Goal: Task Accomplishment & Management: Complete application form

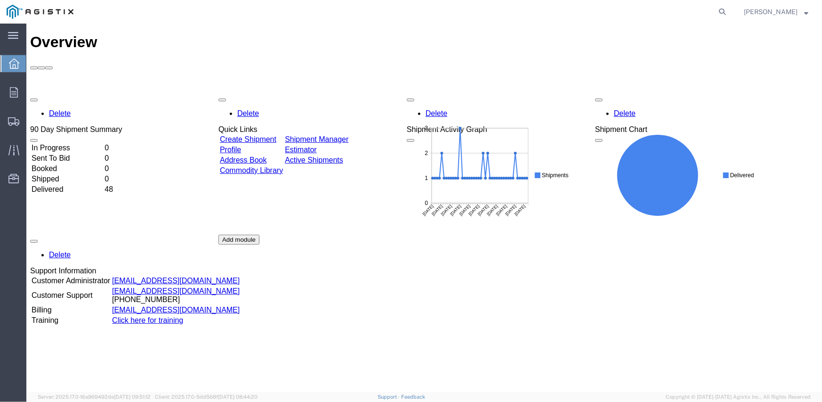
click at [267, 135] on link "Create Shipment" at bounding box center [247, 139] width 57 height 8
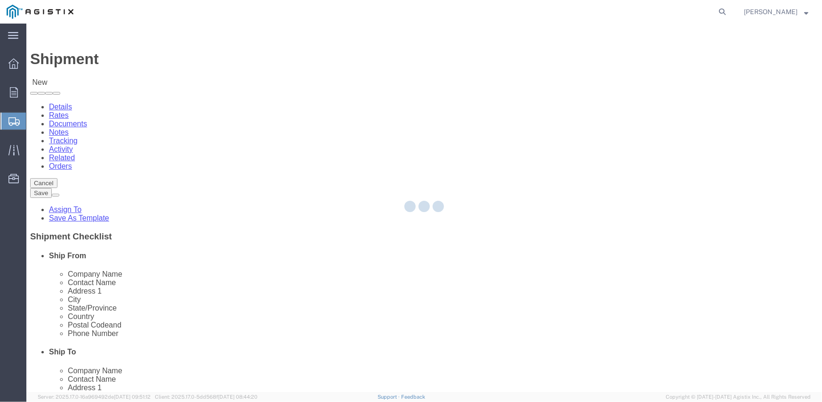
select select
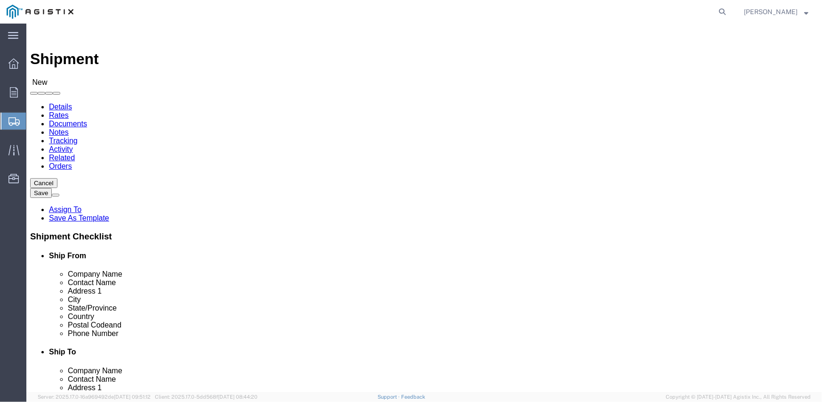
drag, startPoint x: 237, startPoint y: 162, endPoint x: 211, endPoint y: 138, distance: 35.4
click select "Select Inertia Engineering & Machine Works Inc PG&E"
select select "10998"
click select "Select Inertia Engineering & Machine Works Inc PG&E"
select select
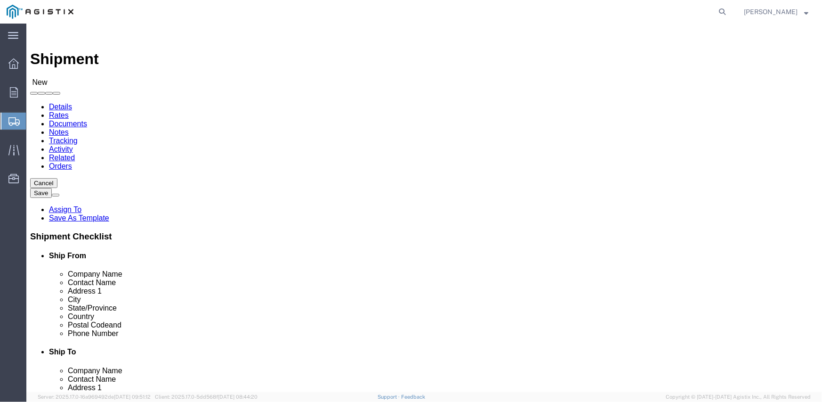
select select
click select "Select Inertia Engineering & Machine Works Inc PG&E"
select select "9596"
click select "Select Inertia Engineering & Machine Works Inc PG&E"
select select "PURCHORD"
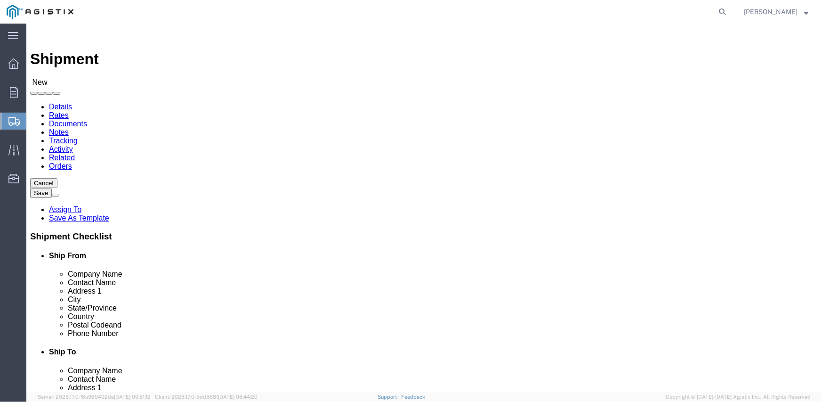
select select
click select "Select All Others [GEOGRAPHIC_DATA] [GEOGRAPHIC_DATA] [GEOGRAPHIC_DATA] [GEOGRA…"
select select "19745"
click select "Select All Others [GEOGRAPHIC_DATA] [GEOGRAPHIC_DATA] [GEOGRAPHIC_DATA] [GEOGRA…"
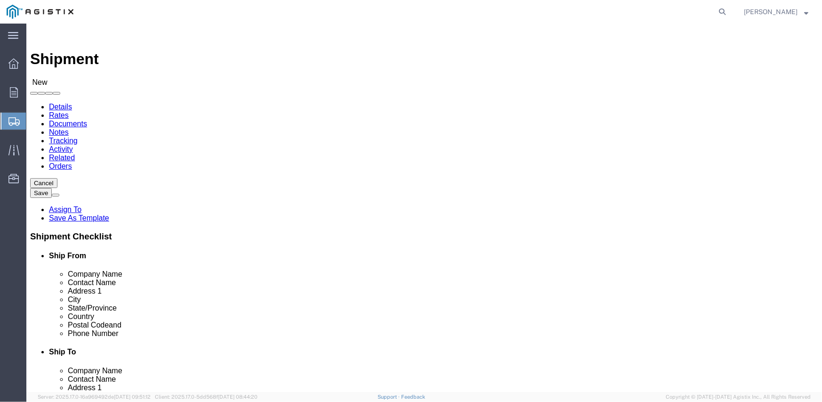
click span
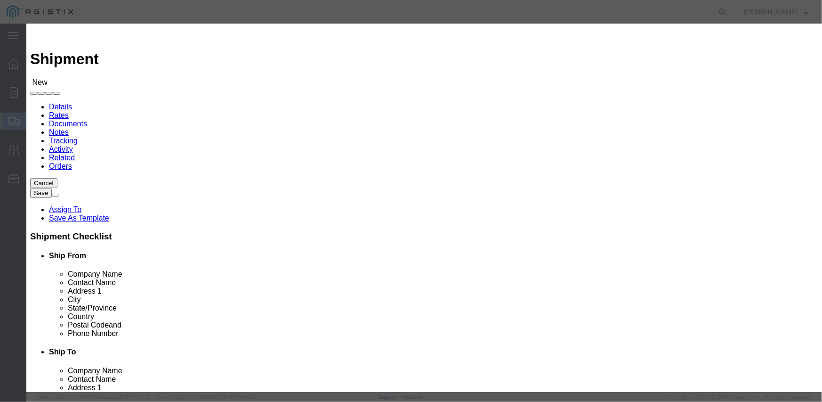
click button "Select"
select select
type input "MPS dba Inertia Engineering & Machine Works Inc"
type input "[PERSON_NAME]"
type input "[STREET_ADDRESS][PERSON_NAME]"
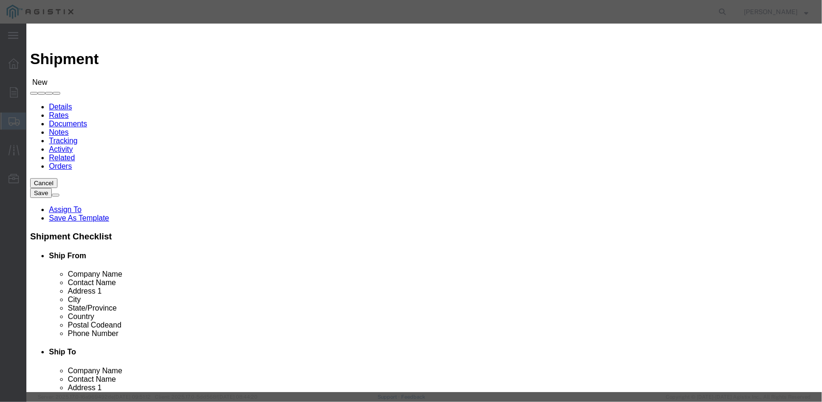
type input "Stockton"
type input "95215"
type input "[PHONE_NUMBER]"
select select "CA"
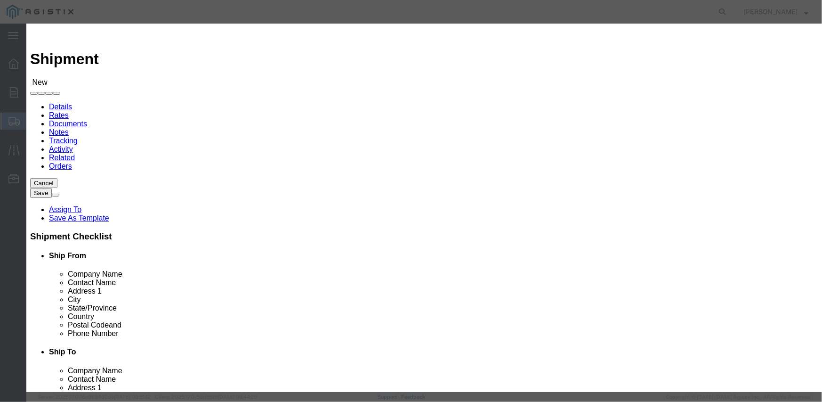
click button "Select"
select select
type input "PG&E - [GEOGRAPHIC_DATA]"
type input "Pacific Gas & Electric Company"
type input "Fresno Receiving"
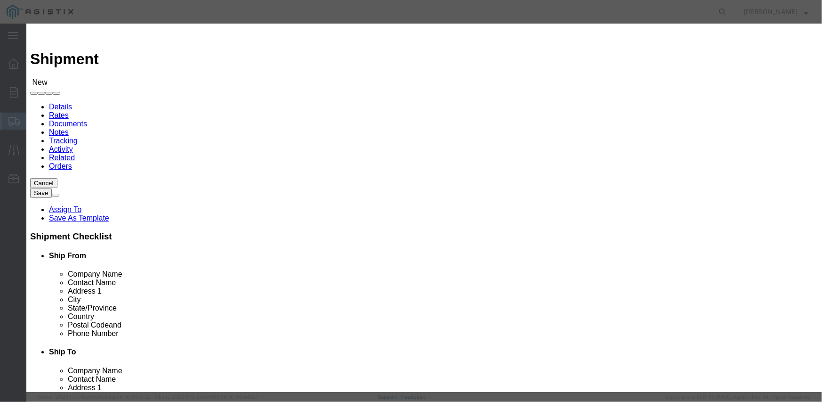
type input "[STREET_ADDRESS]"
type input "[GEOGRAPHIC_DATA]"
type input "93725"
type input "[PHONE_NUMBER]"
select select "CA"
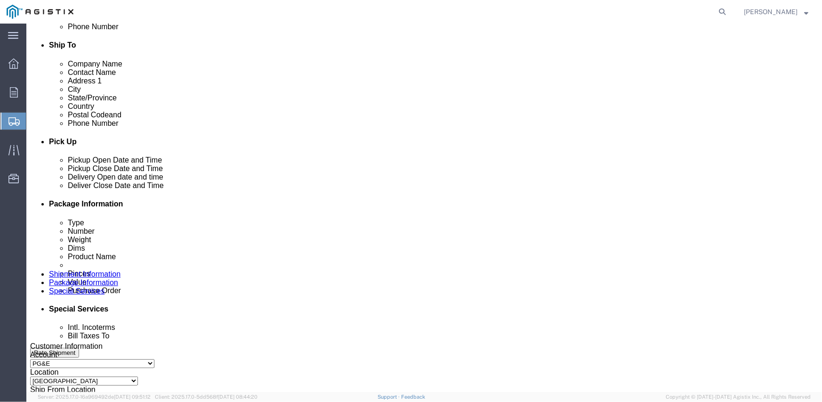
scroll to position [330, 0]
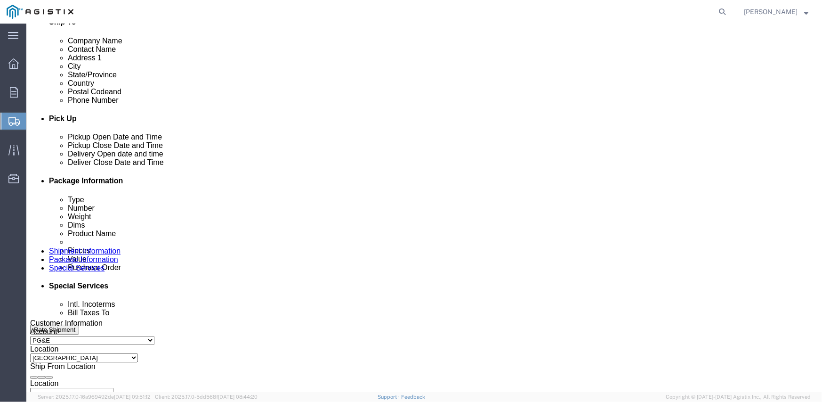
click div "[DATE] 9:00 AM"
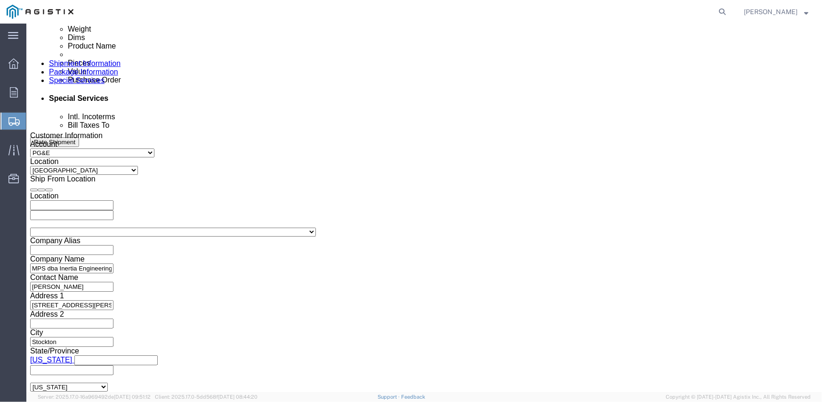
type input "2:00 pm"
type input "2:00 PM"
click button "Apply"
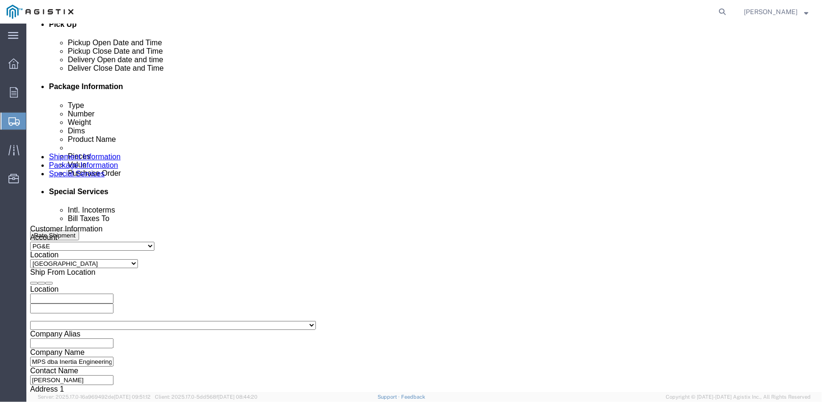
scroll to position [423, 0]
click div
click input "3:00 PM"
type input "8:00 AM"
click button "Apply"
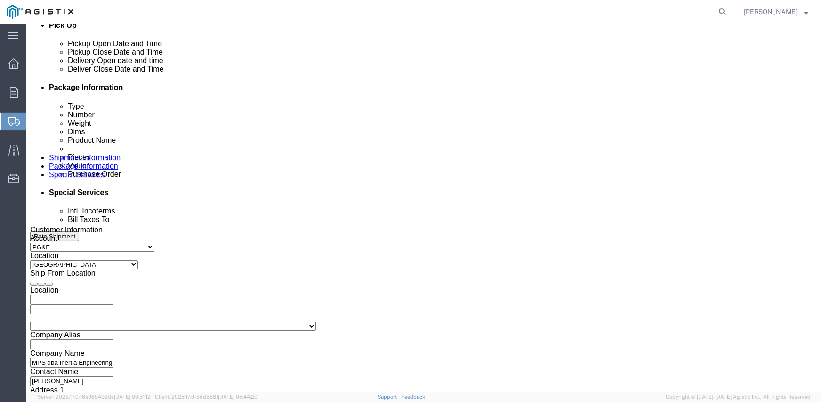
click div
type input "3:00 PM"
click button "Apply"
click input "text"
type input "3501408550"
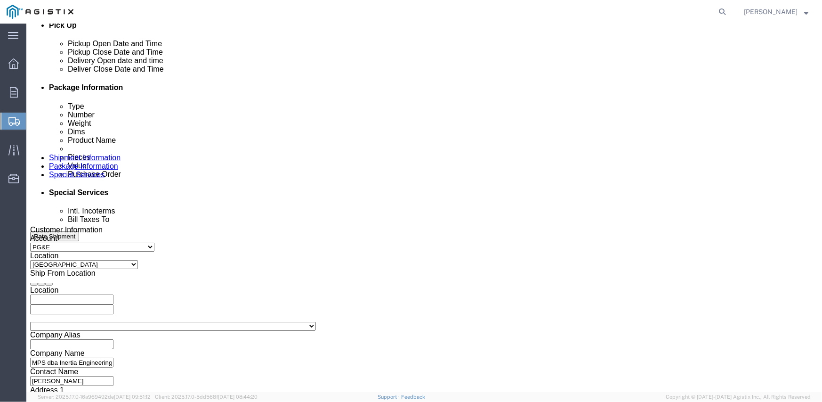
select select "SALEORDR"
type input "294033"
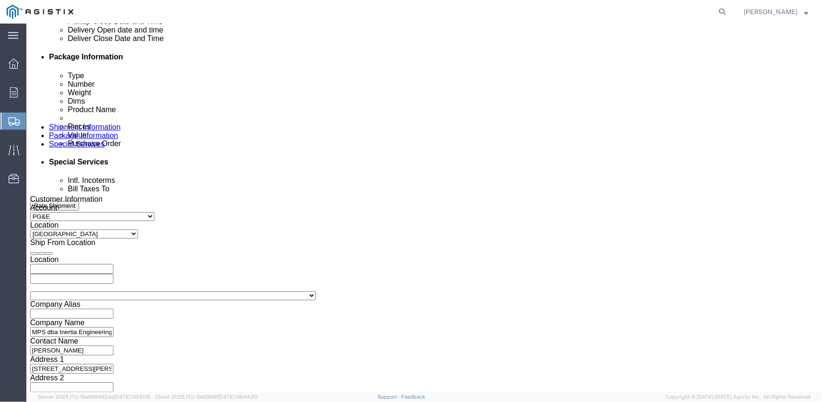
scroll to position [470, 0]
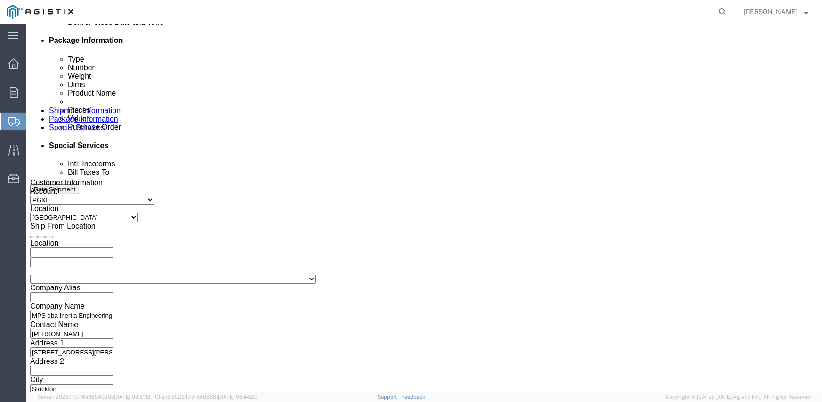
click select "Select Air Less than Truckload Multi-Leg Ocean Freight Rail Small Parcel Truckl…"
select select "TL"
click select "Select Air Less than Truckload Multi-Leg Ocean Freight Rail Small Parcel Truckl…"
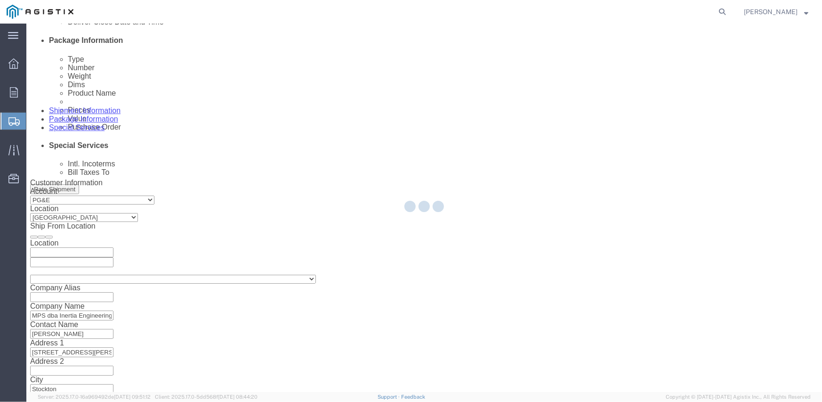
select select
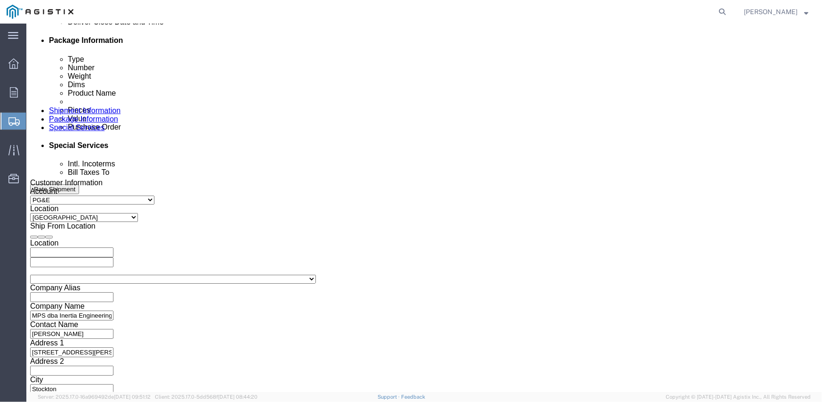
click select "Select 1-Ton (PSS) 10 Wheel 10 Yard Dump Truck 20 Yard Dump Truck Bobtail Botto…"
select select "FLBD"
click select "Select 1-Ton (PSS) 10 Wheel 10 Yard Dump Truck 20 Yard Dump Truck Bobtail Botto…"
click div "Size Select 35 Feet 20 Feet 28 Feet 53 Feet 40 Feet 48 Feet"
click select "Select 35 Feet 20 Feet 28 Feet 53 Feet 40 Feet 48 Feet"
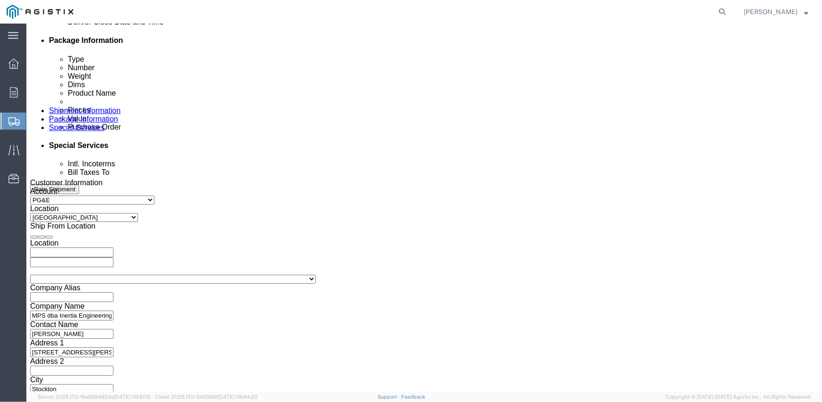
click select "Select 35 Feet 20 Feet 28 Feet 53 Feet 40 Feet 48 Feet"
click div "Vehicle Select 1-Ton (PSS) 10 Wheel 10 Yard Dump Truck 20 Yard Dump Truck Bobta…"
click select "Select 35 Feet 20 Feet 28 Feet 53 Feet 40 Feet 48 Feet"
select select "53FT"
click select "Select 35 Feet 20 Feet 28 Feet 53 Feet 40 Feet 48 Feet"
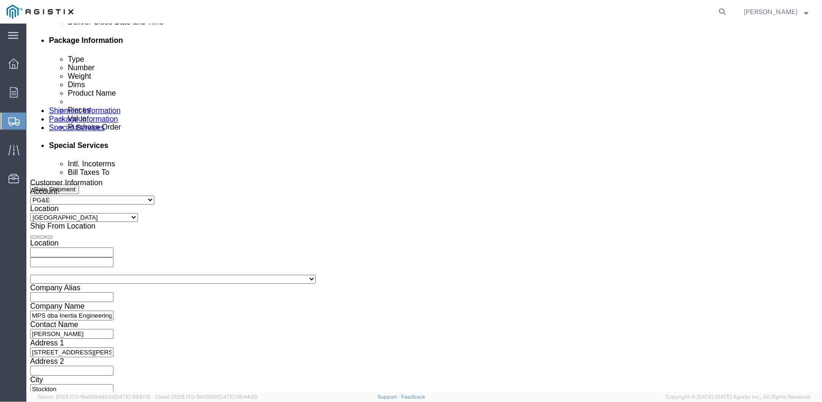
click div "Vehicle Select 1-Ton (PSS) 10 Wheel 10 Yard Dump Truck 20 Yard Dump Truck Bobta…"
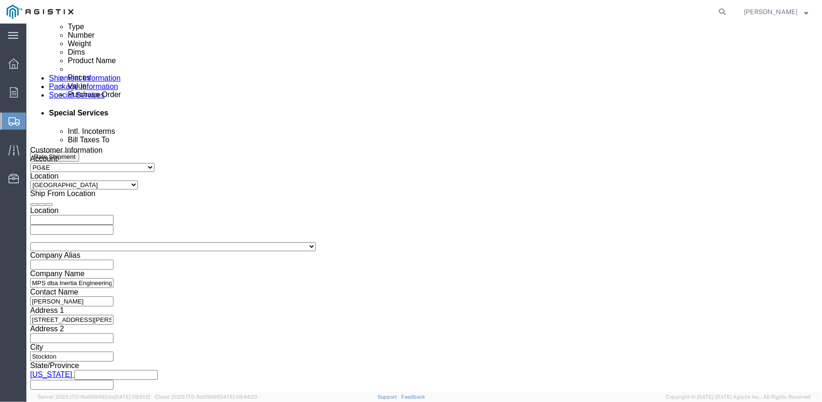
scroll to position [517, 0]
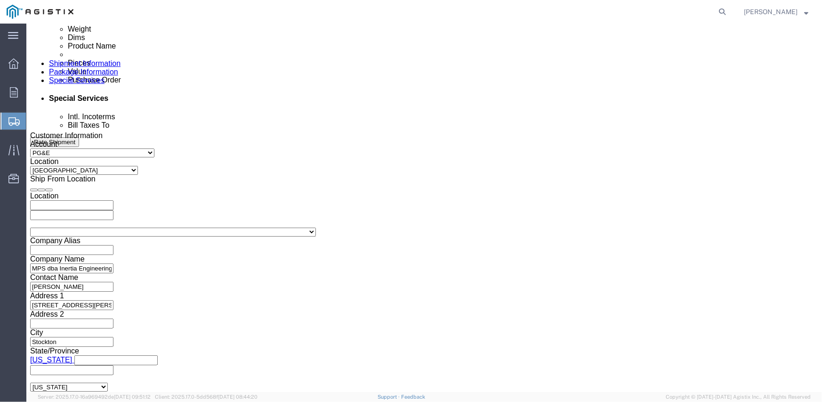
click button "Continue"
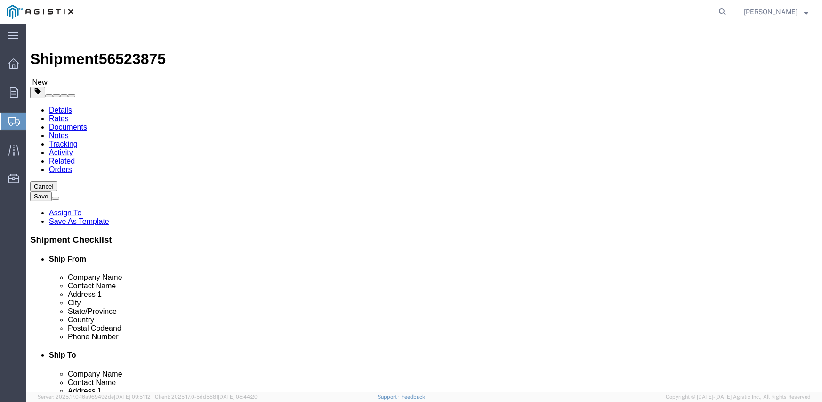
click select "Select Bulk Bundle(s) Cardboard Box(es) Carton(s) Crate(s) Drum(s) (Fiberboard)…"
select select "CRAT"
click select "Select Bulk Bundle(s) Cardboard Box(es) Carton(s) Crate(s) Drum(s) (Fiberboard)…"
click input "1"
type input "16"
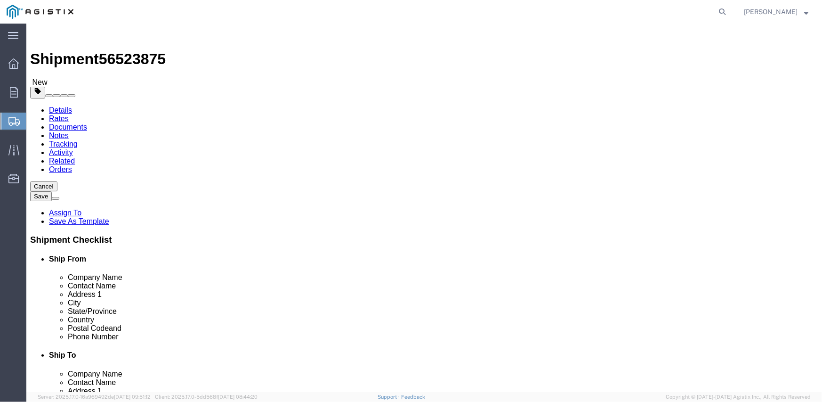
type input "139"
type input "47"
type input "48"
type input "12800"
click span
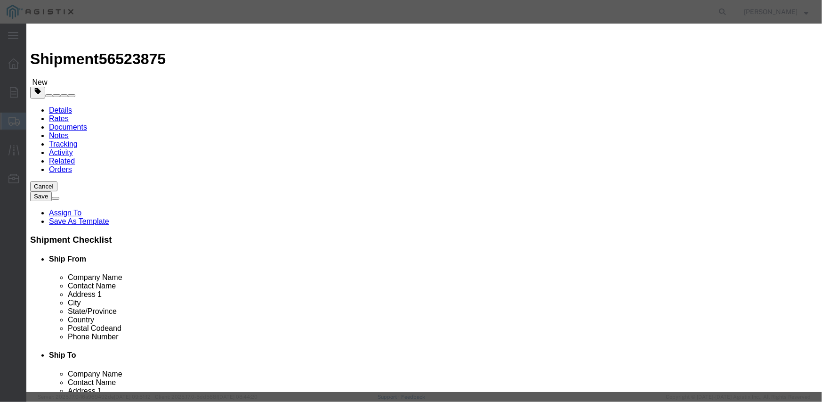
click input "text"
type input "m343960"
type input "16"
type input "79694.56"
select select "USD"
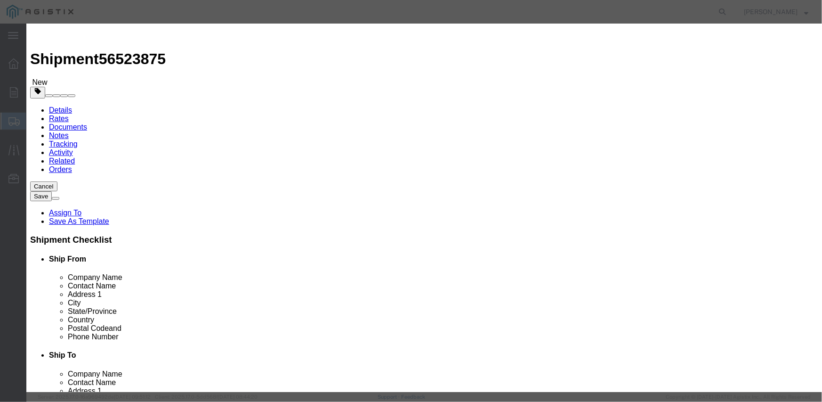
click textarea
paste textarea "L26SLSUG3J21"
type textarea "L26SLSUG3J21"
click select "Select Account Type Activity ID Airline Appointment Number ASN Batch Number Bil…"
select select "PURCHORD"
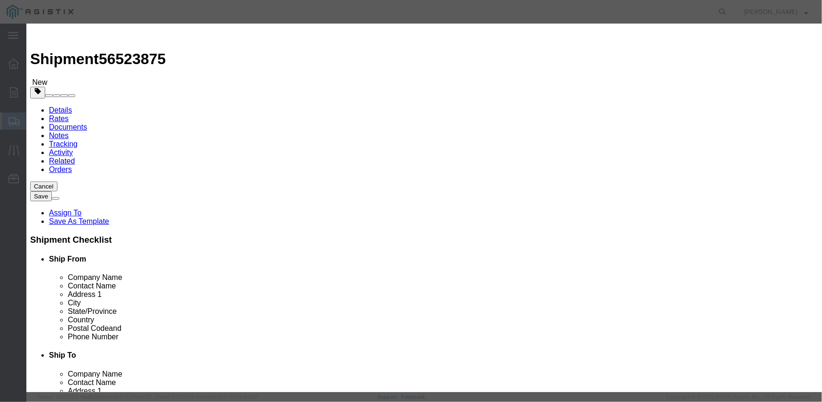
click select "Select Account Type Activity ID Airline Appointment Number ASN Batch Number Bil…"
type input "3501408550"
select select "SALEORDR"
type input "294033"
click button "Save & Close"
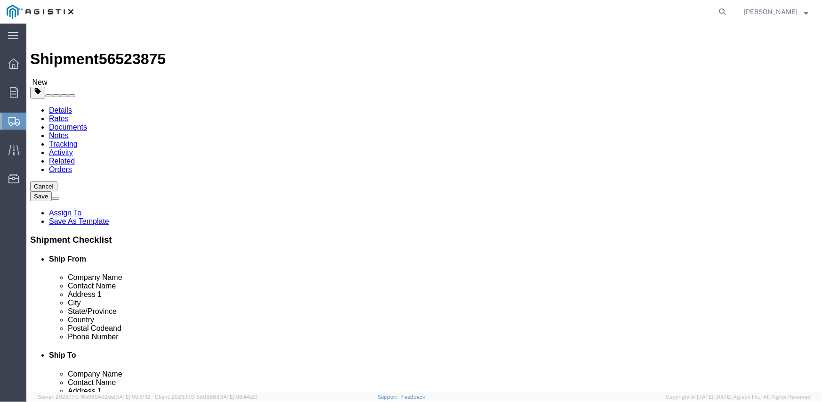
scroll to position [17, 0]
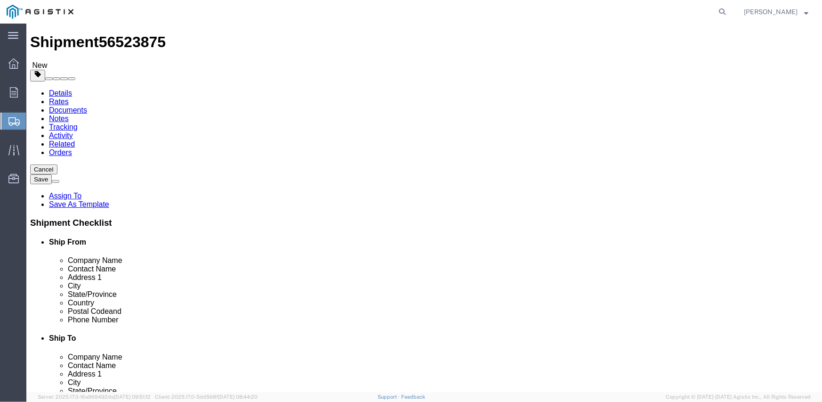
click button "Continue"
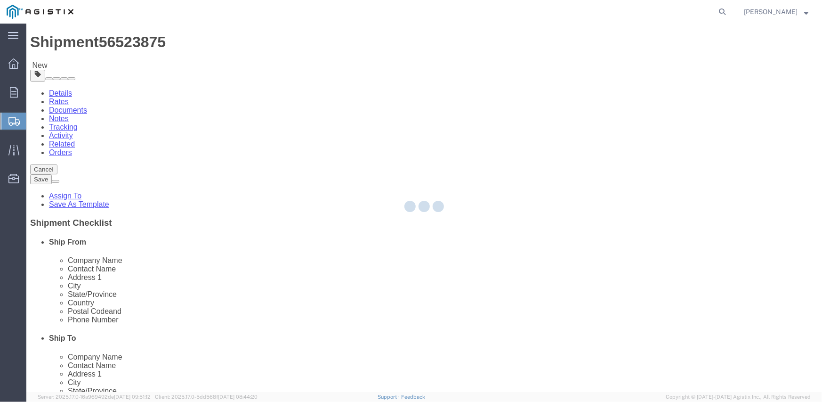
select select
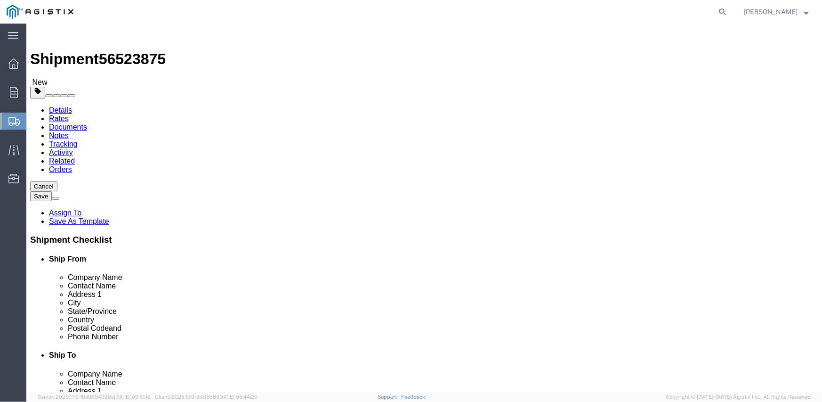
click button "Rate Shipment"
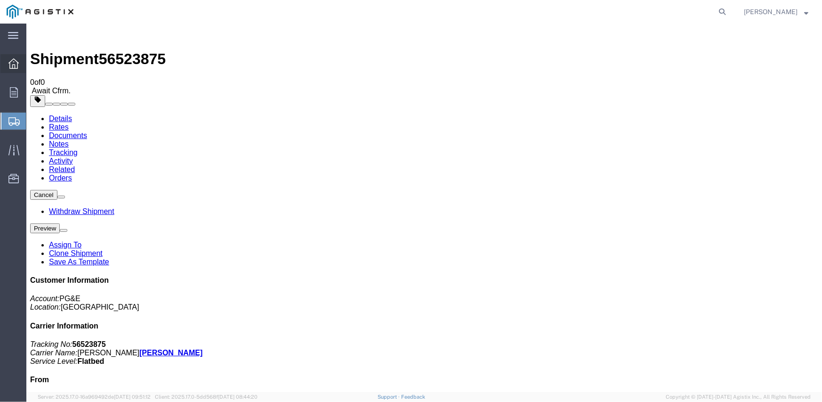
click at [10, 61] on icon at bounding box center [13, 63] width 10 height 10
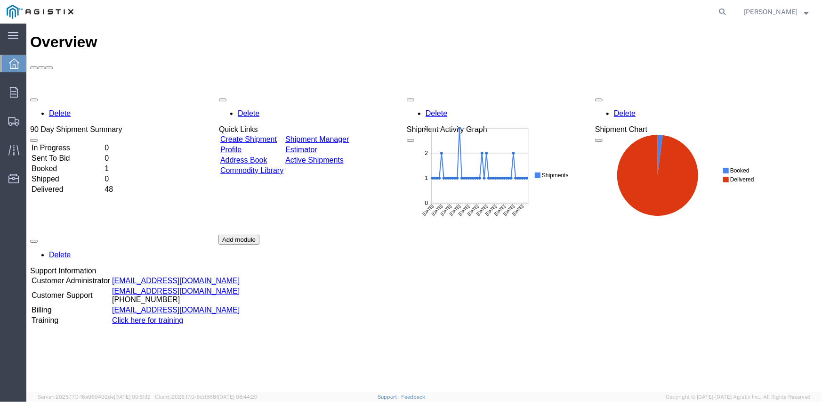
click at [267, 93] on div "Delete 90 Day Shipment Summary In Progress 0 Sent To Bid 0 Booked 1 Shipped 0 D…" at bounding box center [424, 234] width 788 height 283
click at [263, 135] on link "Create Shipment" at bounding box center [247, 139] width 57 height 8
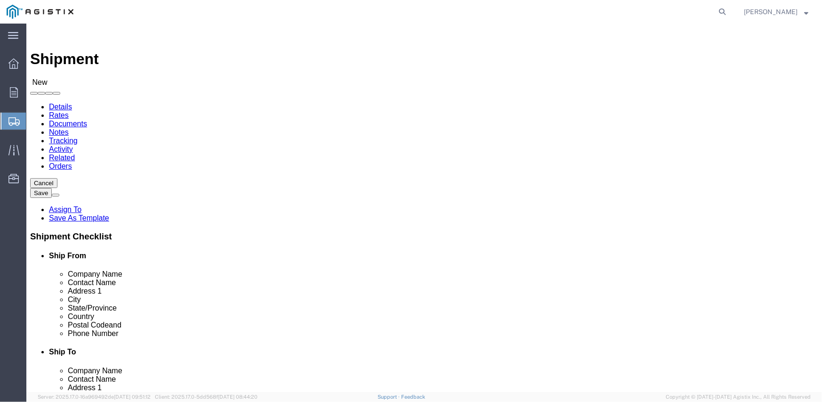
click select "Select Inertia Engineering & Machine Works Inc PG&E"
select select "9596"
click select "Select Inertia Engineering & Machine Works Inc PG&E"
select select "PURCHORD"
select select
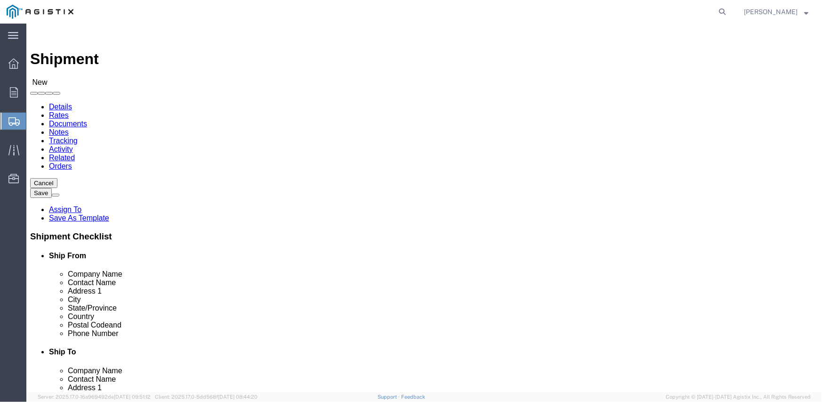
select select
click select "Select All Others [GEOGRAPHIC_DATA] [GEOGRAPHIC_DATA] [GEOGRAPHIC_DATA] [GEOGRA…"
select select "19740"
click select "Select All Others [GEOGRAPHIC_DATA] [GEOGRAPHIC_DATA] [GEOGRAPHIC_DATA] [GEOGRA…"
click span
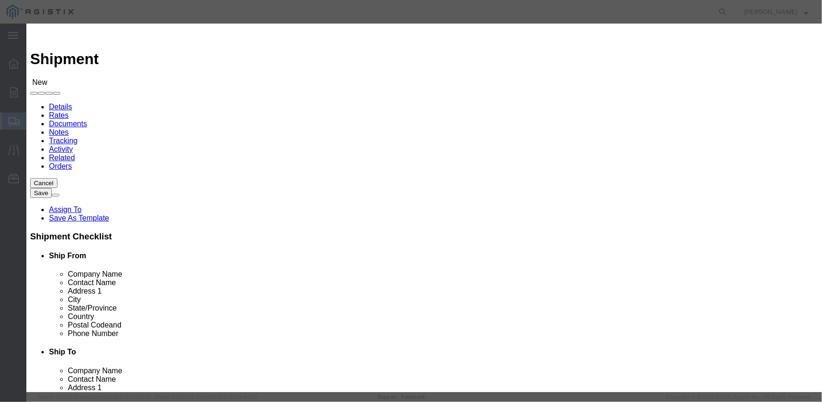
click button "Select"
select select
type input "MPS dba Inertia Engineering & Machine Works Inc"
type input "[PERSON_NAME]"
type input "[STREET_ADDRESS][PERSON_NAME]"
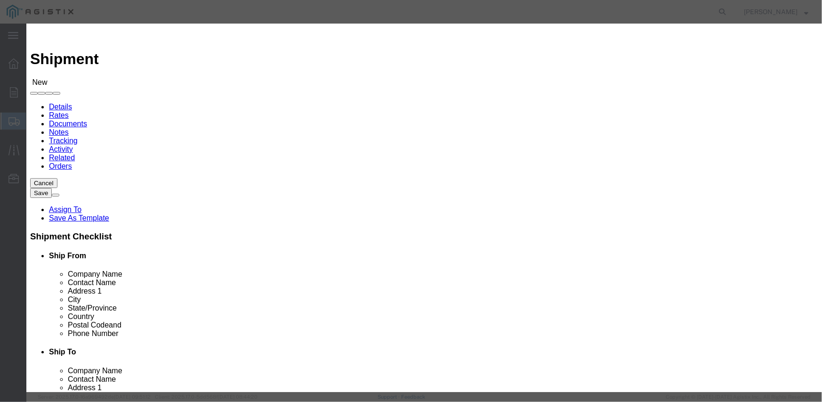
type input "Stockton"
type input "95215"
type input "[PHONE_NUMBER]"
select select "CA"
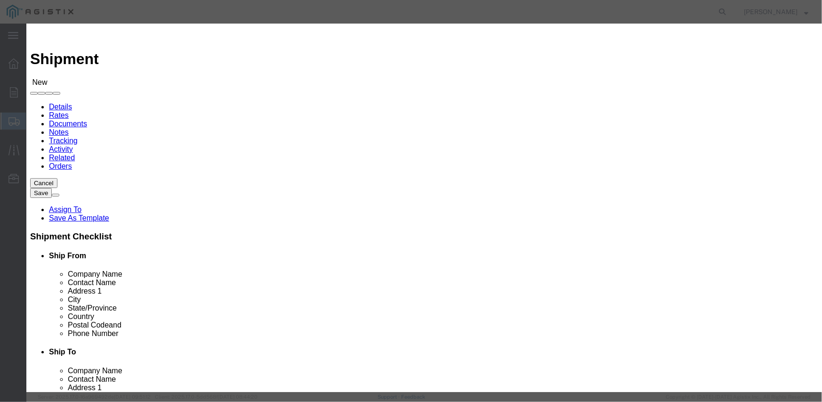
click button "Select"
select select
type input "Pacific Gas & Electric Company"
type input "Fremont Receiving"
type input "[STREET_ADDRESS][PERSON_NAME]"
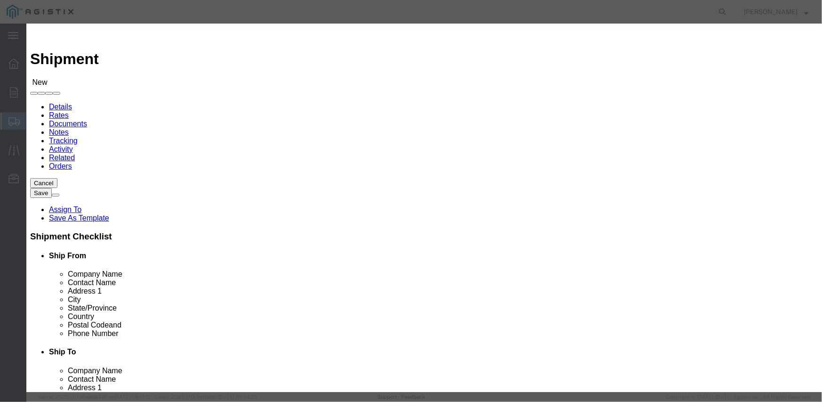
type input "FREMONT RECEIVING"
type input "Fremont"
type input "94538"
type input "[PHONE_NUMBER]"
select select "CA"
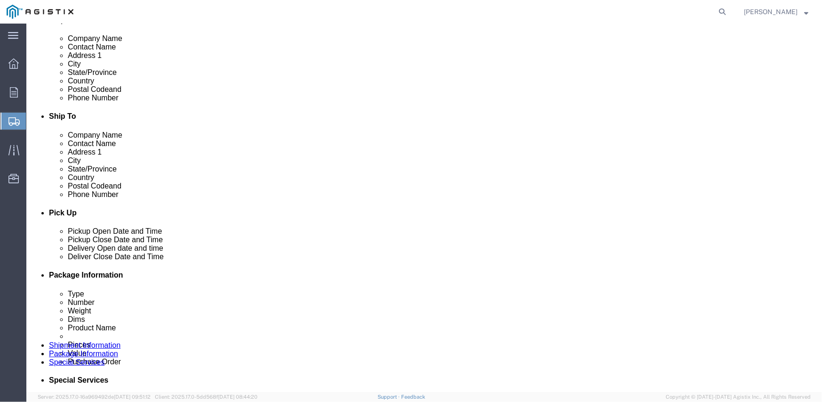
scroll to position [283, 0]
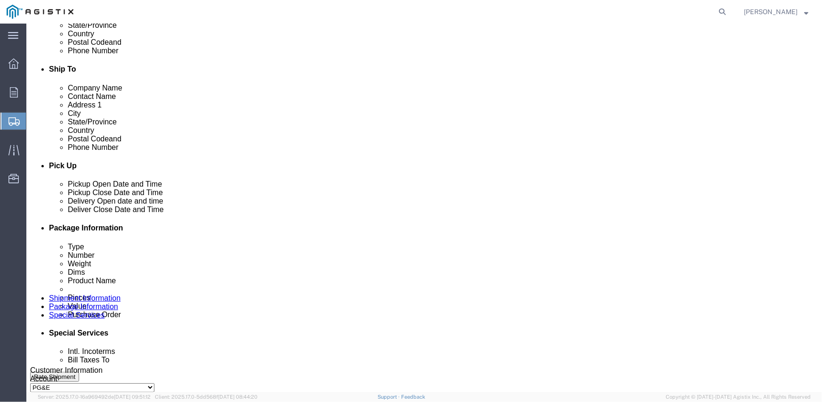
click div "[DATE] 9:00 AM"
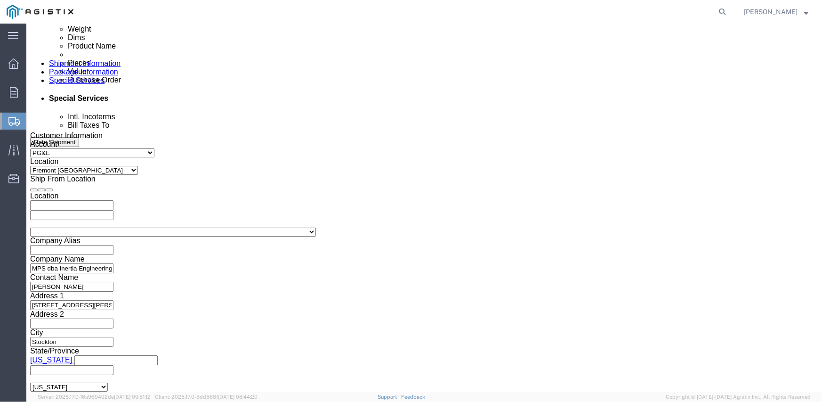
type input "2:00 PM"
click button "Apply"
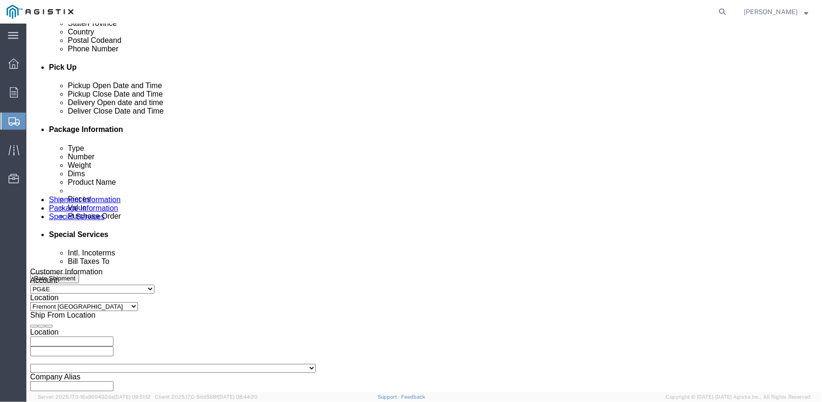
scroll to position [376, 0]
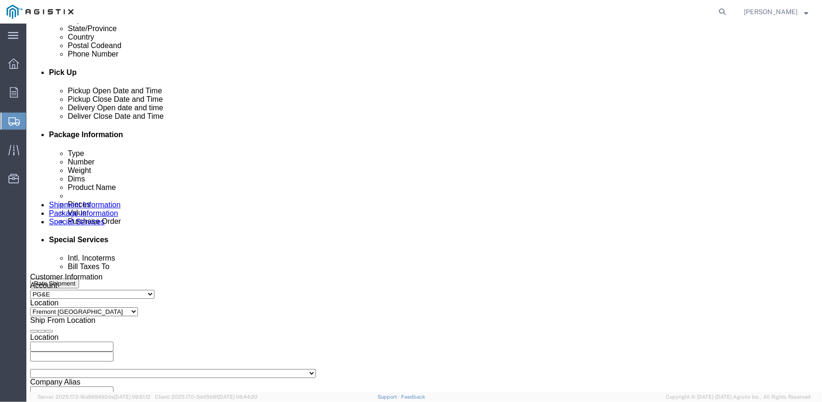
click div
click input "3:00 PM"
type input "8:00 AM"
click button "Apply"
click div
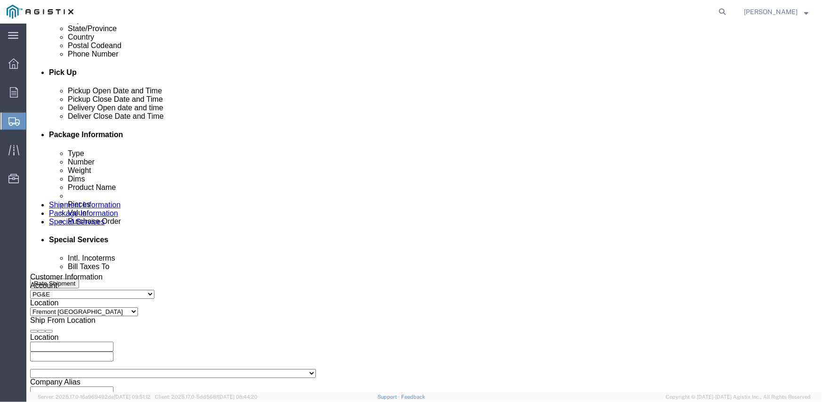
type input "3:00 PM"
click button "Apply"
click input "text"
type input "3501407154"
select select "SALEORDR"
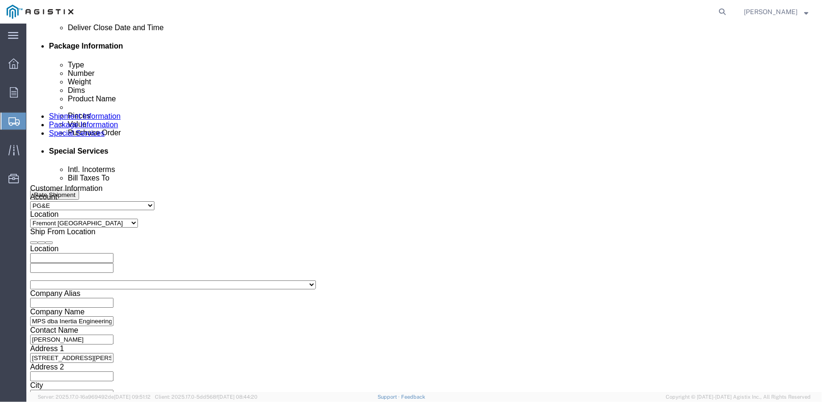
scroll to position [470, 0]
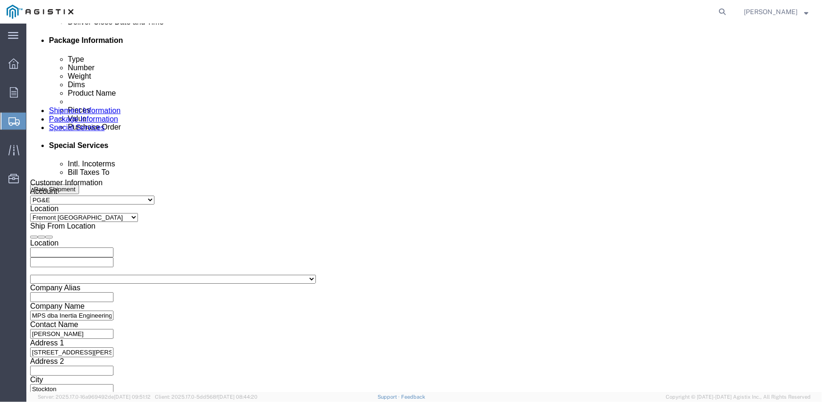
type input "292327"
click select "Select Air Less than Truckload Multi-Leg Ocean Freight Rail Small Parcel Truckl…"
select select "TL"
click select "Select Air Less than Truckload Multi-Leg Ocean Freight Rail Small Parcel Truckl…"
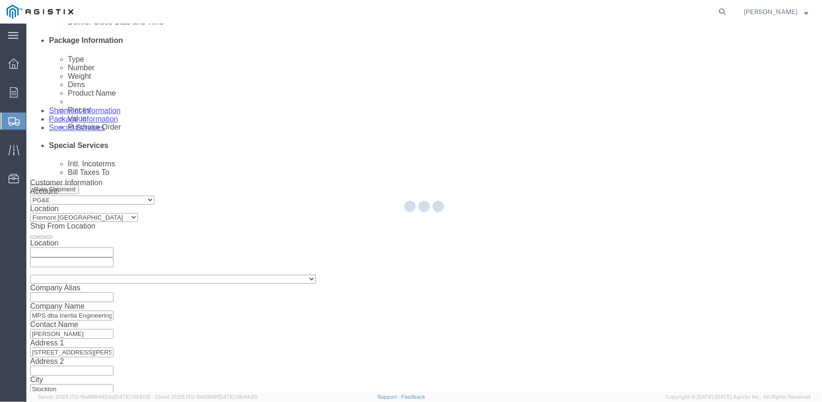
select select
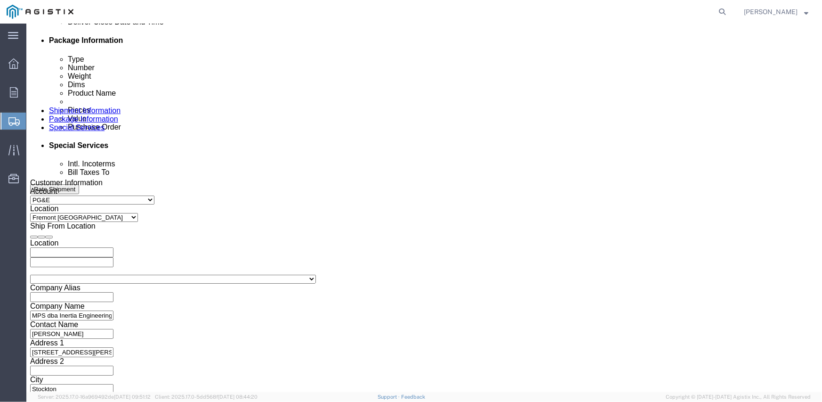
click select "Select 1-Ton (PSS) 10 Wheel 10 Yard Dump Truck 20 Yard Dump Truck Bobtail Botto…"
select select "FLBD"
click select "Select 1-Ton (PSS) 10 Wheel 10 Yard Dump Truck 20 Yard Dump Truck Bobtail Botto…"
click select "Select 35 Feet 20 Feet 28 Feet 53 Feet 40 Feet 48 Feet"
select select "53FT"
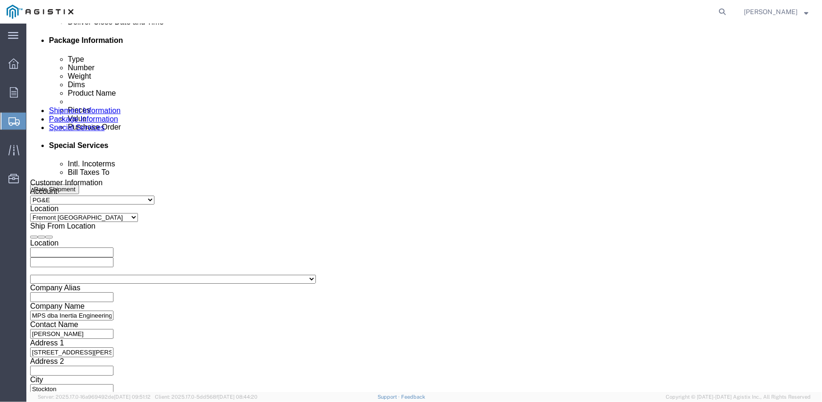
click select "Select 35 Feet 20 Feet 28 Feet 53 Feet 40 Feet 48 Feet"
click div "Vehicle Select 1-Ton (PSS) 10 Wheel 10 Yard Dump Truck 20 Yard Dump Truck Bobta…"
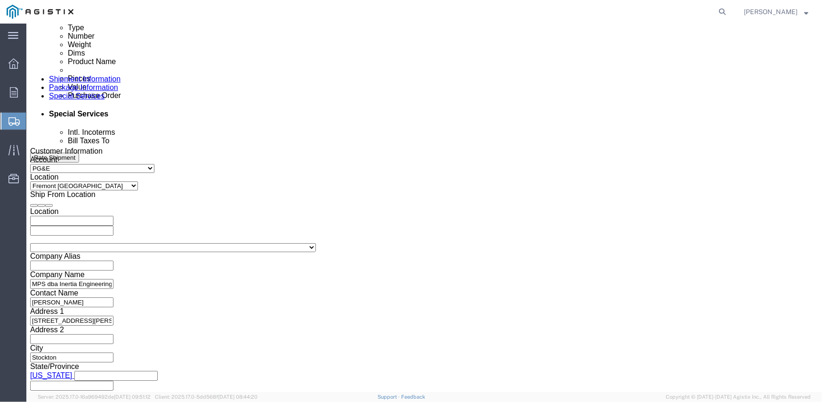
scroll to position [517, 0]
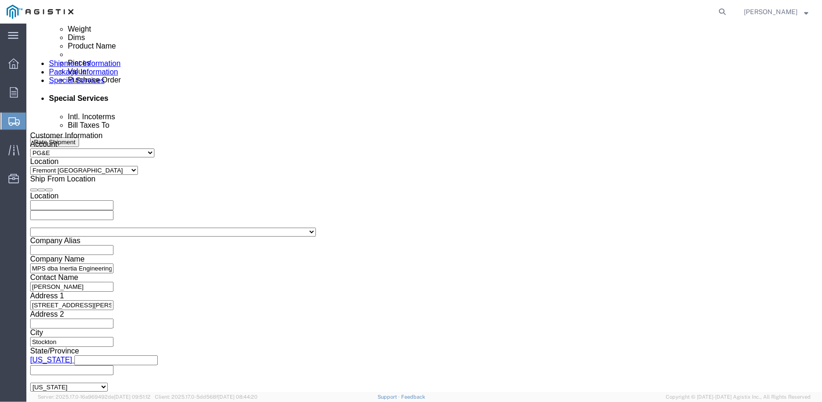
click button "Continue"
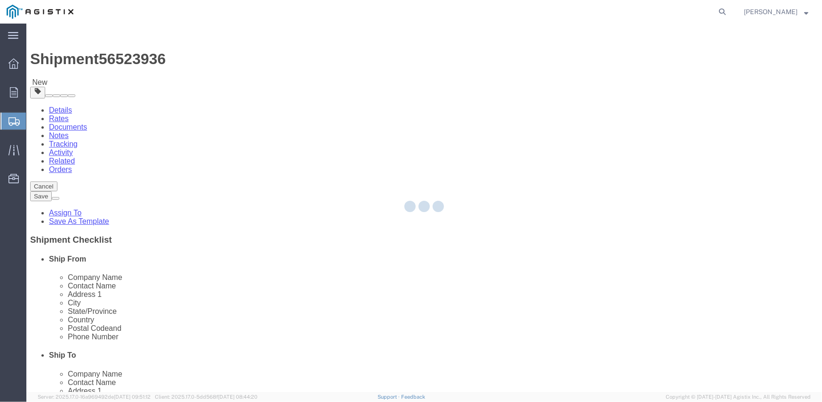
select select "CBOX"
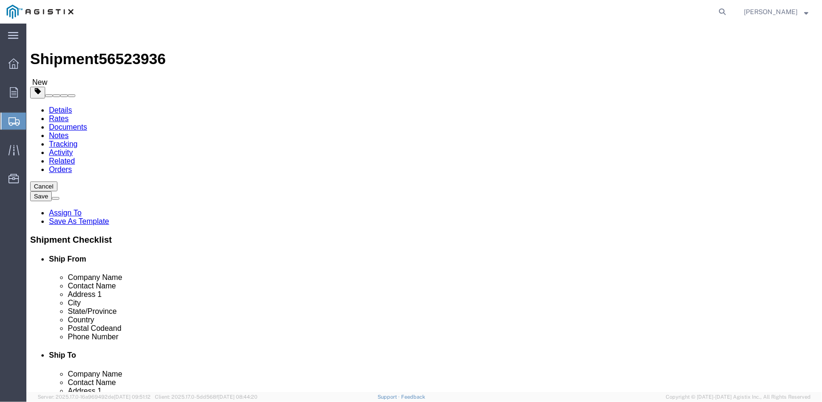
click button "Continue"
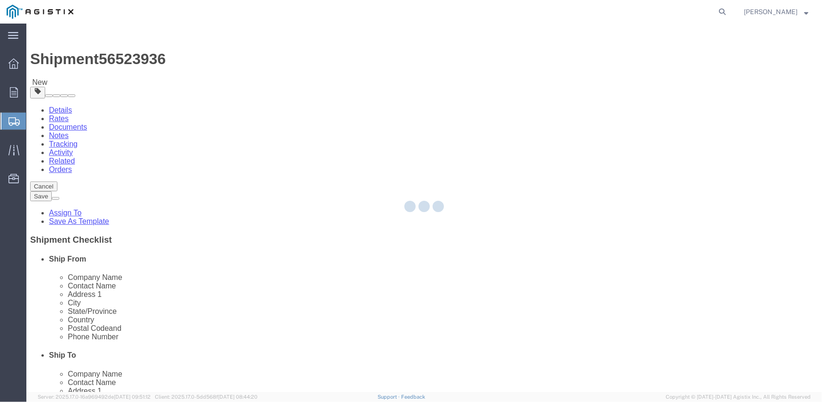
select select
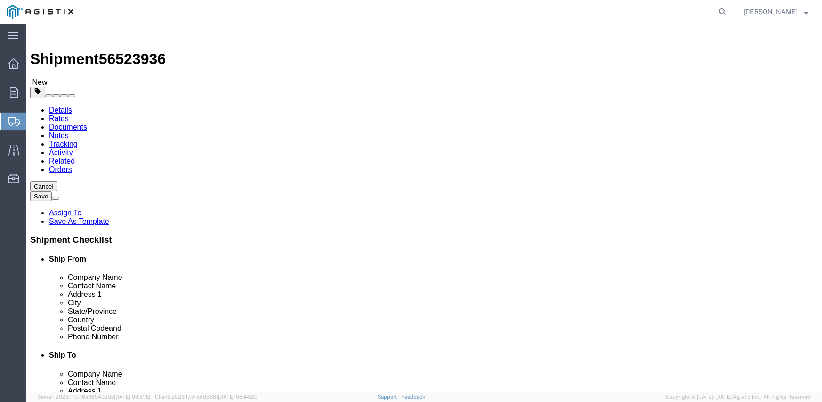
click button "Previous"
click select "Select Bulk Bundle(s) Cardboard Box(es) Carton(s) Crate(s) Drum(s) (Fiberboard)…"
select select "CRAT"
click select "Select Bulk Bundle(s) Cardboard Box(es) Carton(s) Crate(s) Drum(s) (Fiberboard)…"
click input "1"
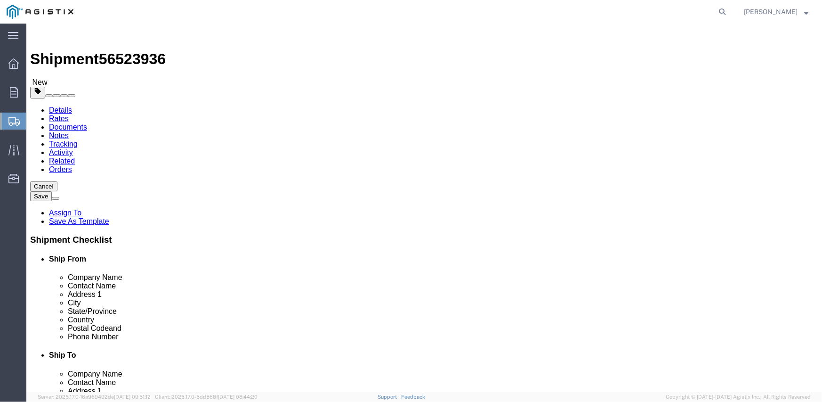
type input "16"
type input "139"
type input "47"
type input "48"
type input "12800"
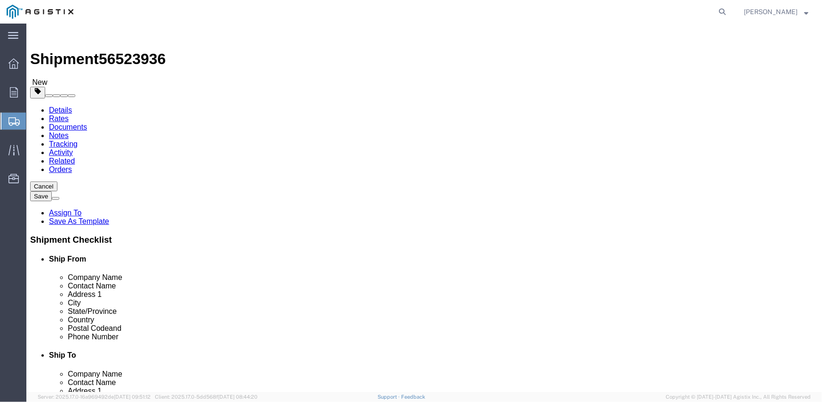
click link "Add Content"
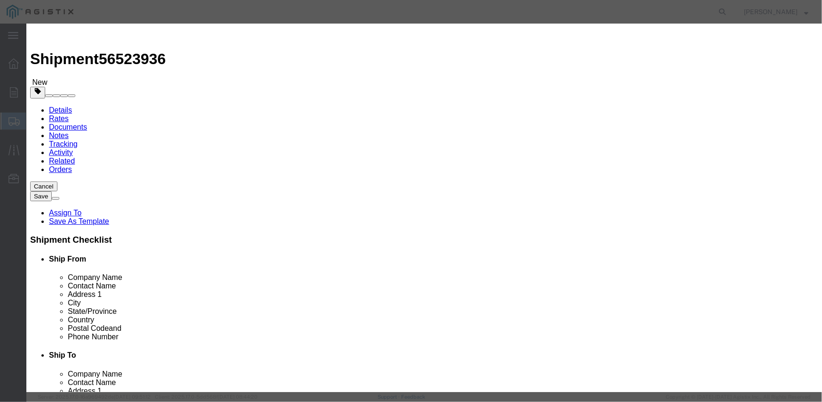
click input "text"
type input "m343960"
type input "16"
type input "79694.56"
click textarea
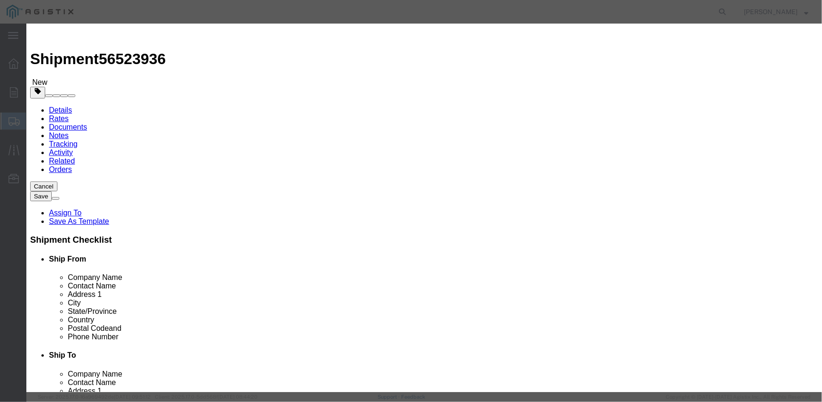
paste textarea "L26SLSUG3J21"
type textarea "L26SLSUG3J21"
click select "Select Account Type Activity ID Airline Appointment Number ASN Batch Number Bil…"
select select "PURCHORD"
click select "Select Account Type Activity ID Airline Appointment Number ASN Batch Number Bil…"
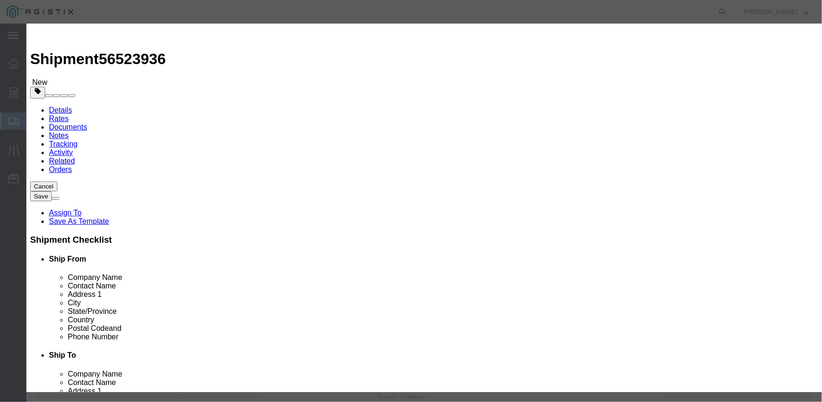
type input "3501407154"
select select "SALEORDR"
type input "292327"
click button "Save & Close"
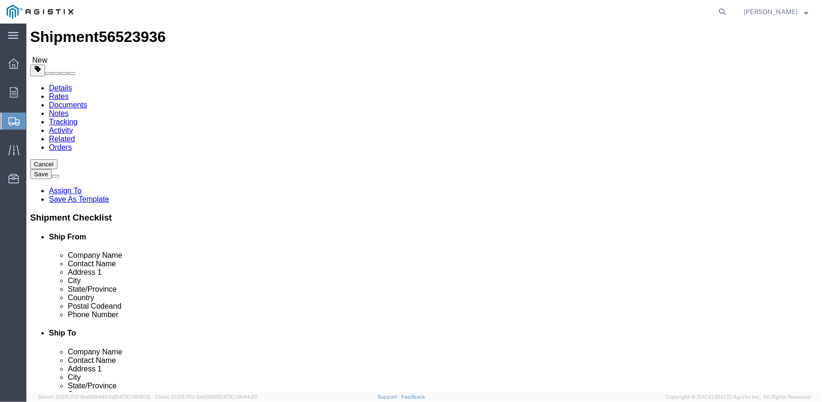
scroll to position [42, 0]
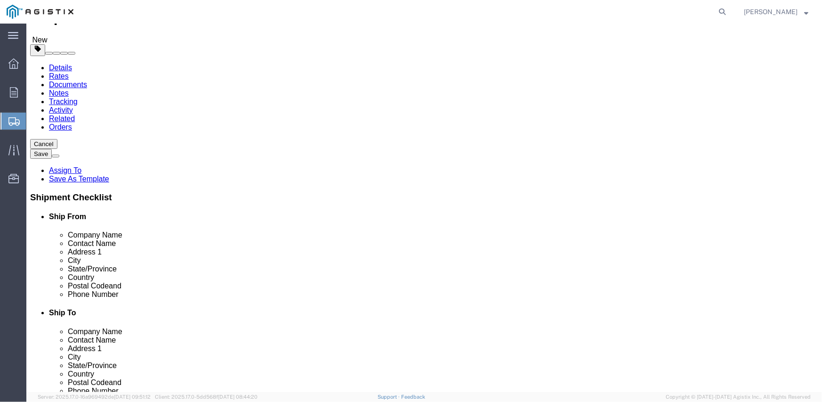
click button "Continue"
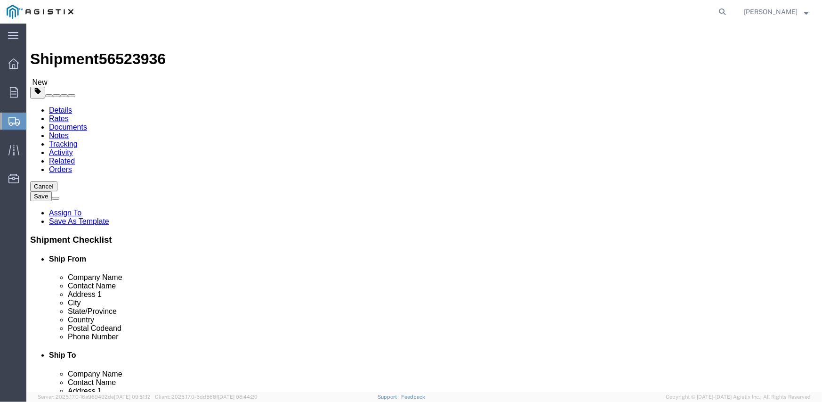
click button "Rate Shipment"
